Goal: Check status: Check status

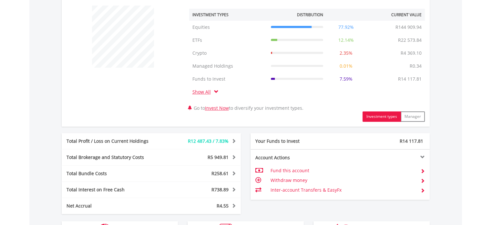
scroll to position [258, 0]
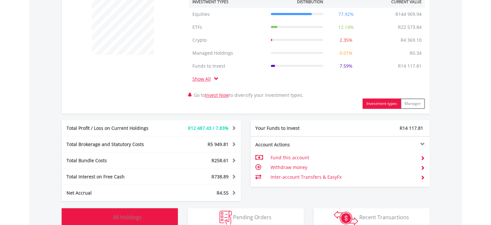
click at [167, 218] on button "Holdings All Holdings" at bounding box center [120, 217] width 116 height 19
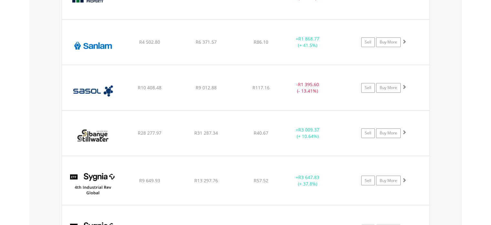
scroll to position [1073, 0]
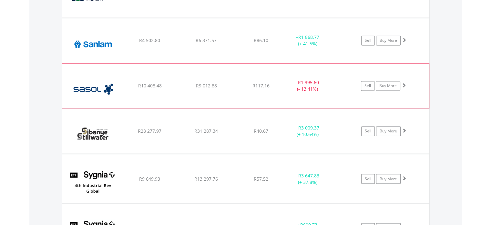
click at [224, 95] on div "﻿ Sasol Limited R10 408.48 R9 012.88 R117.16 - R1 395.60 (- 13.41%) Sell Buy Mo…" at bounding box center [245, 85] width 367 height 45
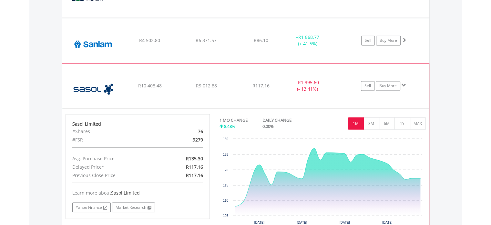
click at [347, 86] on div "Sell Buy More" at bounding box center [387, 86] width 84 height 10
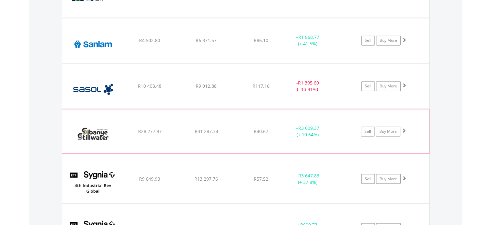
click at [285, 145] on div "﻿ Sibanye Stillwater Limited R28 277.97 R31 287.34 R40.67 + R3 009.37 (+ 10.64%…" at bounding box center [245, 131] width 367 height 45
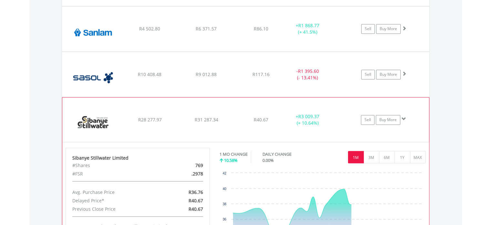
scroll to position [1086, 0]
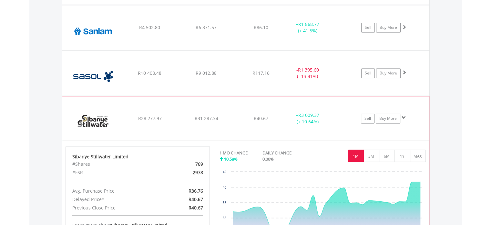
click at [340, 129] on div "﻿ Sibanye Stillwater Limited R28 277.97 R31 287.34 R40.67 + R3 009.37 (+ 10.64%…" at bounding box center [245, 118] width 367 height 45
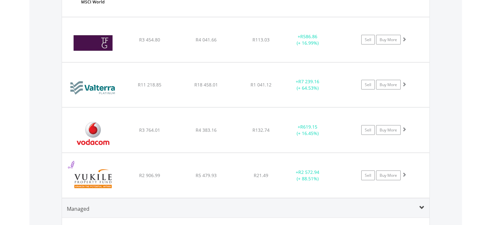
scroll to position [1370, 0]
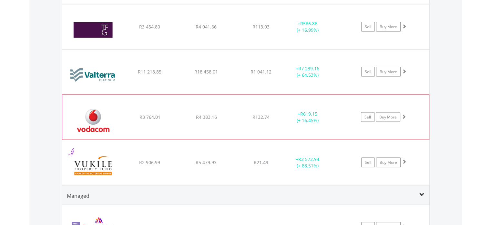
click at [216, 119] on div "﻿ Vodacom Group Limited R3 764.01 R4 383.16 R132.74 + R619.15 (+ 16.45%) Sell B…" at bounding box center [245, 117] width 367 height 45
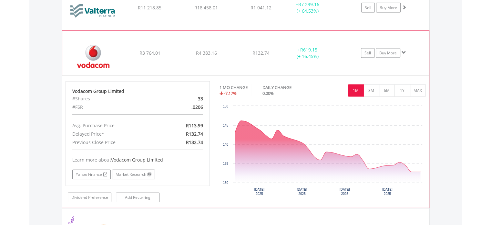
scroll to position [1435, 0]
click at [373, 84] on button "3M" at bounding box center [372, 90] width 16 height 12
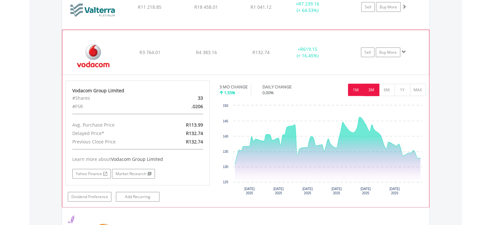
click at [352, 88] on button "1M" at bounding box center [356, 90] width 16 height 12
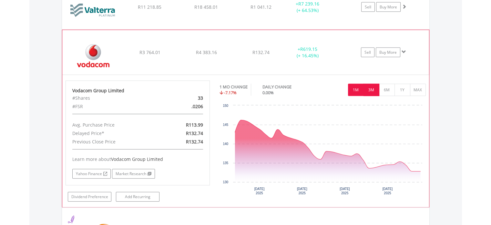
click at [369, 85] on button "3M" at bounding box center [372, 90] width 16 height 12
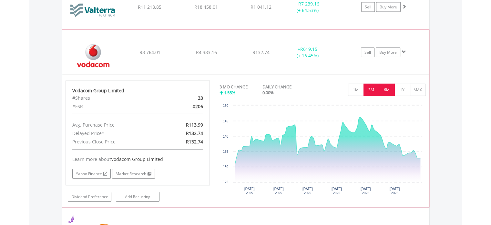
click at [386, 87] on button "6M" at bounding box center [387, 90] width 16 height 12
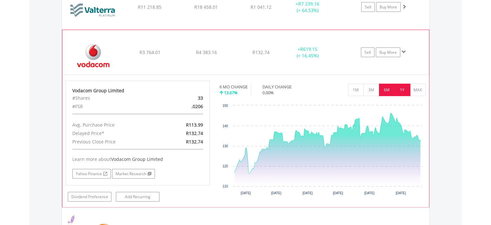
click at [402, 85] on button "1Y" at bounding box center [403, 90] width 16 height 12
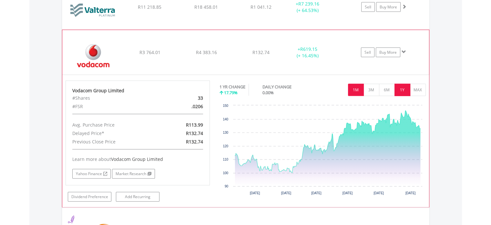
click at [358, 87] on button "1M" at bounding box center [356, 90] width 16 height 12
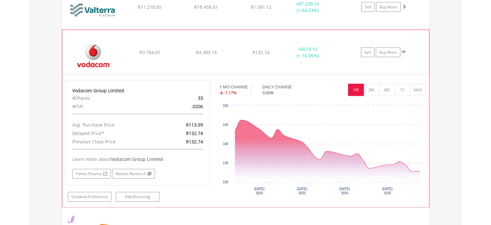
click at [404, 50] on span at bounding box center [404, 51] width 5 height 5
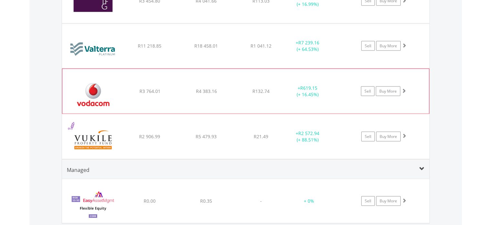
scroll to position [1383, 0]
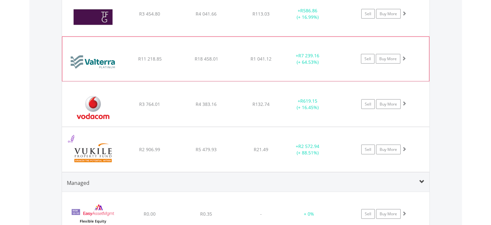
click at [354, 58] on div "Sell Buy More" at bounding box center [387, 59] width 84 height 10
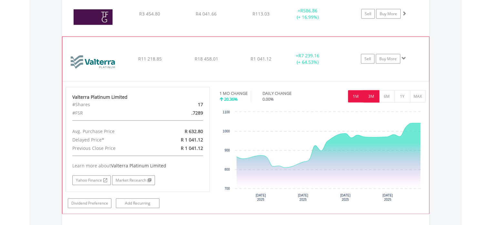
click at [372, 96] on button "3M" at bounding box center [372, 96] width 16 height 12
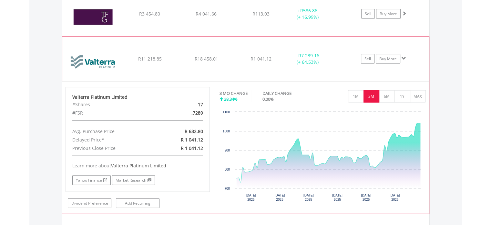
click at [403, 56] on span at bounding box center [404, 58] width 5 height 5
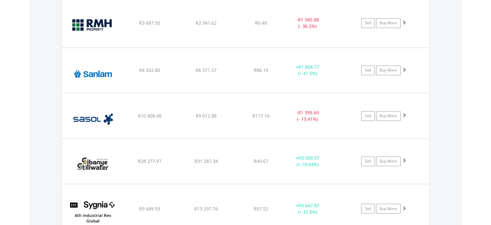
scroll to position [1034, 0]
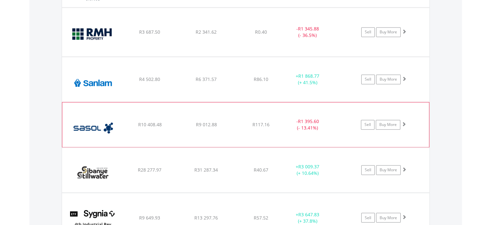
click at [337, 125] on div "- R1 395.60 (- 13.41%)" at bounding box center [315, 124] width 65 height 13
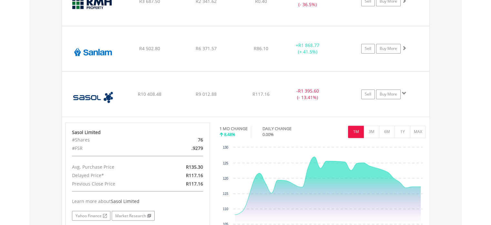
scroll to position [1073, 0]
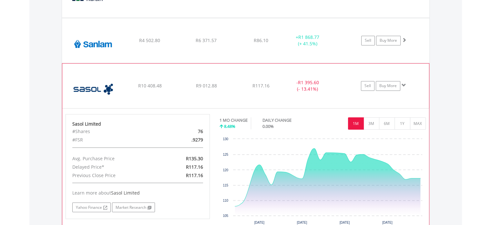
click at [403, 84] on span at bounding box center [404, 85] width 5 height 5
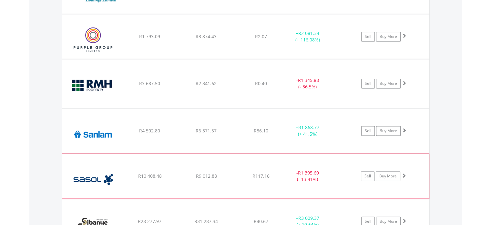
scroll to position [982, 0]
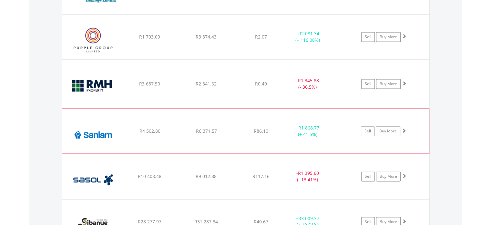
click at [331, 130] on div "+ R1 868.77 (+ 41.5%)" at bounding box center [307, 130] width 48 height 13
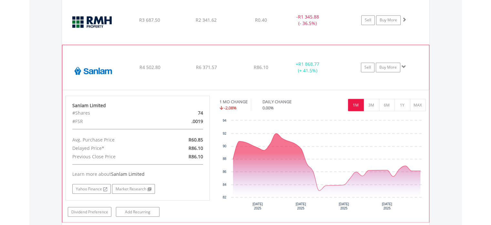
scroll to position [1047, 0]
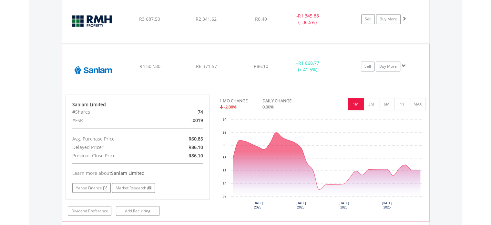
click at [404, 64] on span at bounding box center [404, 65] width 5 height 5
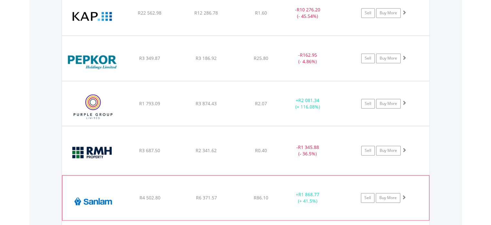
scroll to position [905, 0]
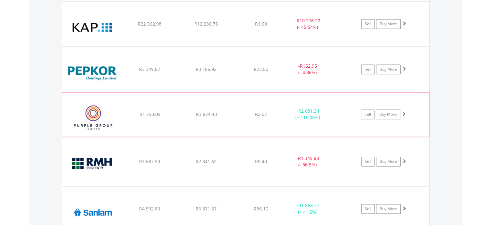
click at [325, 121] on div "﻿ Purple Group Limited R1 793.09 R3 874.43 R2.07 + R2 081.34 (+ 116.08%) Sell B…" at bounding box center [245, 114] width 367 height 44
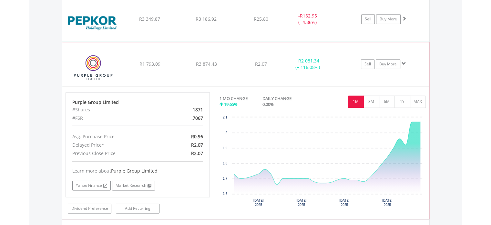
scroll to position [957, 0]
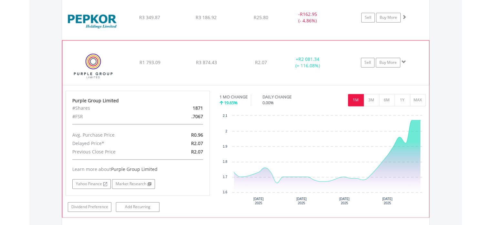
click at [408, 61] on div "Sell Buy More" at bounding box center [387, 63] width 84 height 10
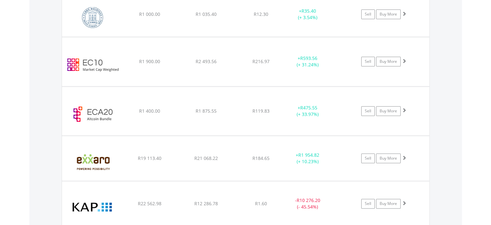
scroll to position [724, 0]
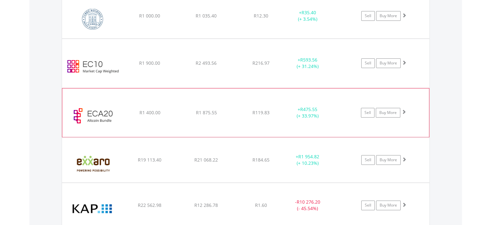
click at [346, 121] on div "﻿ EasyCrypto Altcoin 20 R1 400.00 R1 875.55 R119.83 + R475.55 (+ 33.97%) Sell B…" at bounding box center [245, 112] width 367 height 48
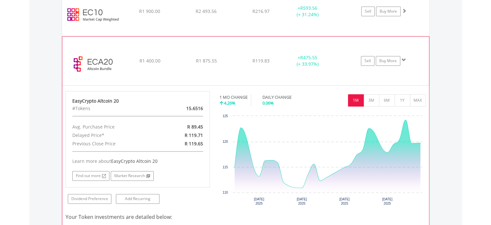
scroll to position [789, 0]
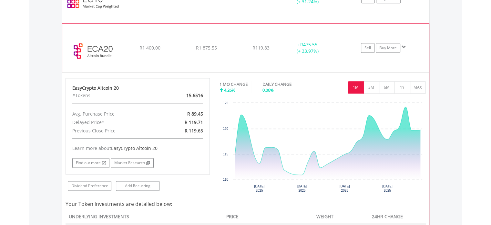
click at [404, 45] on span at bounding box center [404, 47] width 5 height 5
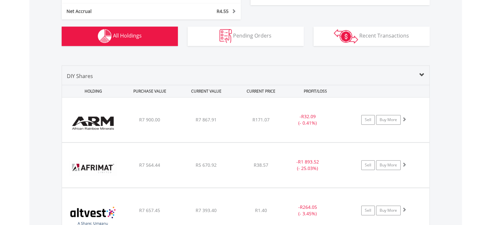
scroll to position [414, 0]
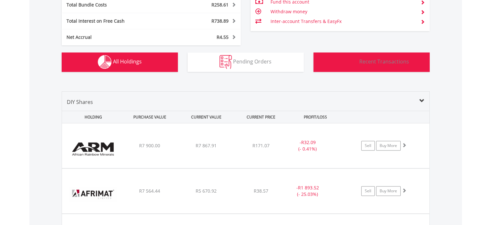
click at [398, 52] on button "Transactions Recent Transactions" at bounding box center [372, 61] width 116 height 19
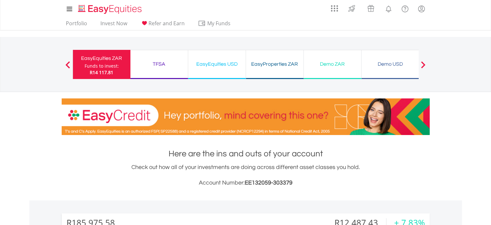
scroll to position [0, 0]
click at [166, 58] on div "TFSA Funds to invest: R14 117.81" at bounding box center [160, 64] width 58 height 29
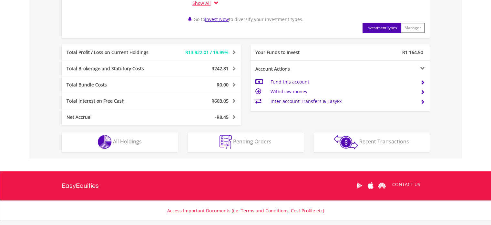
scroll to position [349, 0]
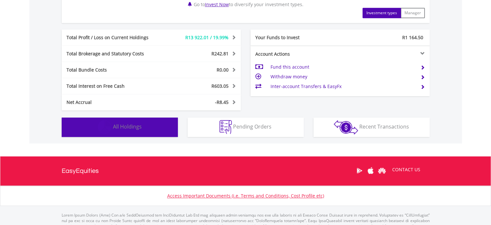
click at [159, 124] on button "Holdings All Holdings" at bounding box center [120, 126] width 116 height 19
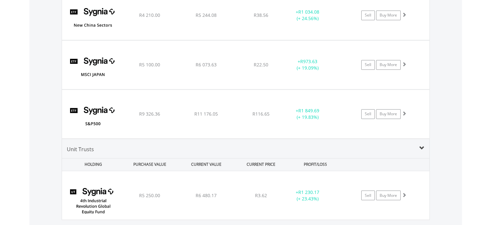
scroll to position [1047, 0]
